Goal: Task Accomplishment & Management: Manage account settings

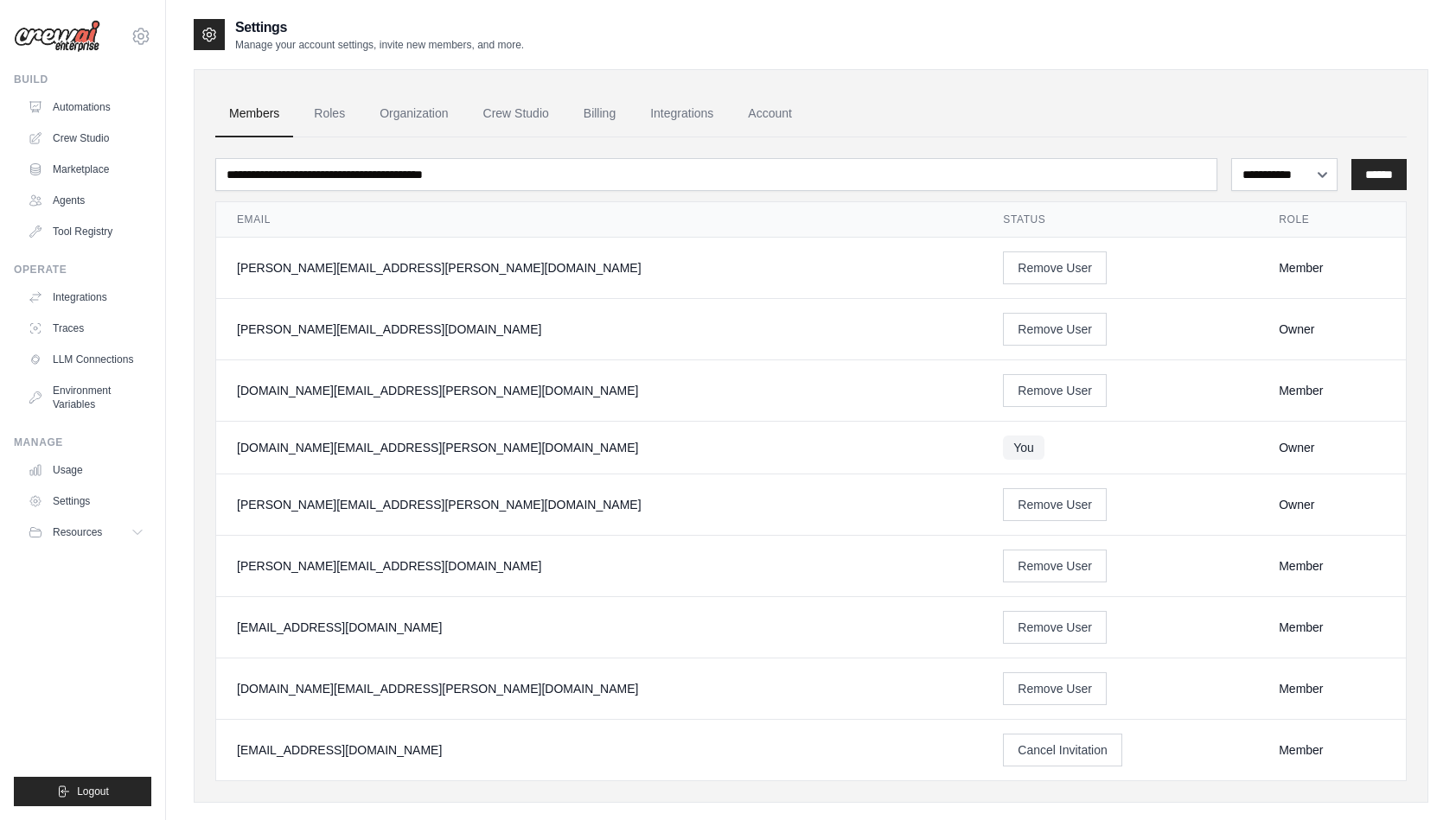
click at [58, 38] on img at bounding box center [57, 36] width 87 height 33
click at [74, 54] on div "neo.kim@kt.com Settings" at bounding box center [82, 27] width 138 height 56
click at [87, 115] on link "Automations" at bounding box center [88, 107] width 131 height 27
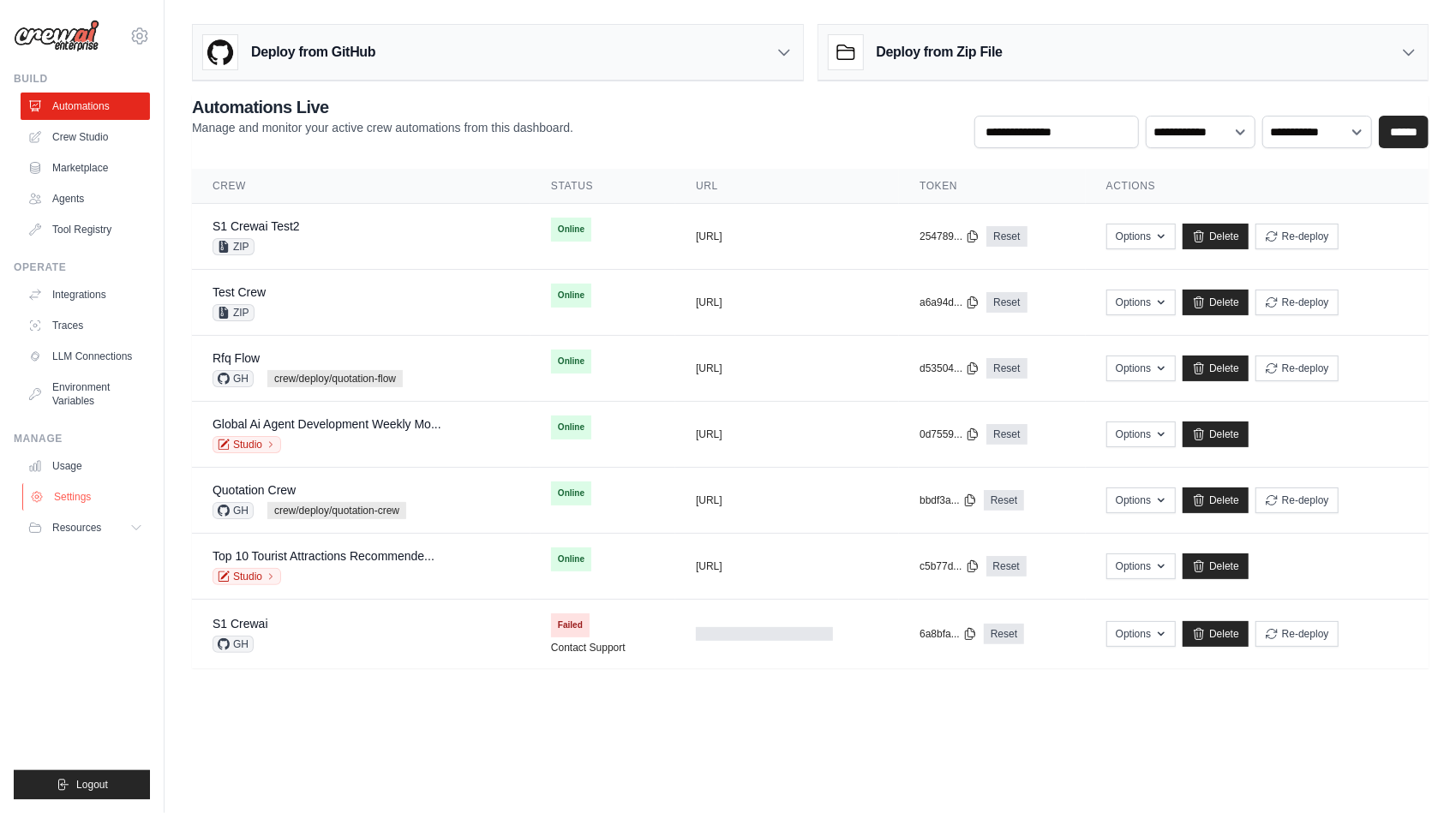
drag, startPoint x: 71, startPoint y: 497, endPoint x: 79, endPoint y: 497, distance: 8.0
click at [71, 497] on link "Settings" at bounding box center [87, 497] width 130 height 27
